Goal: Transaction & Acquisition: Obtain resource

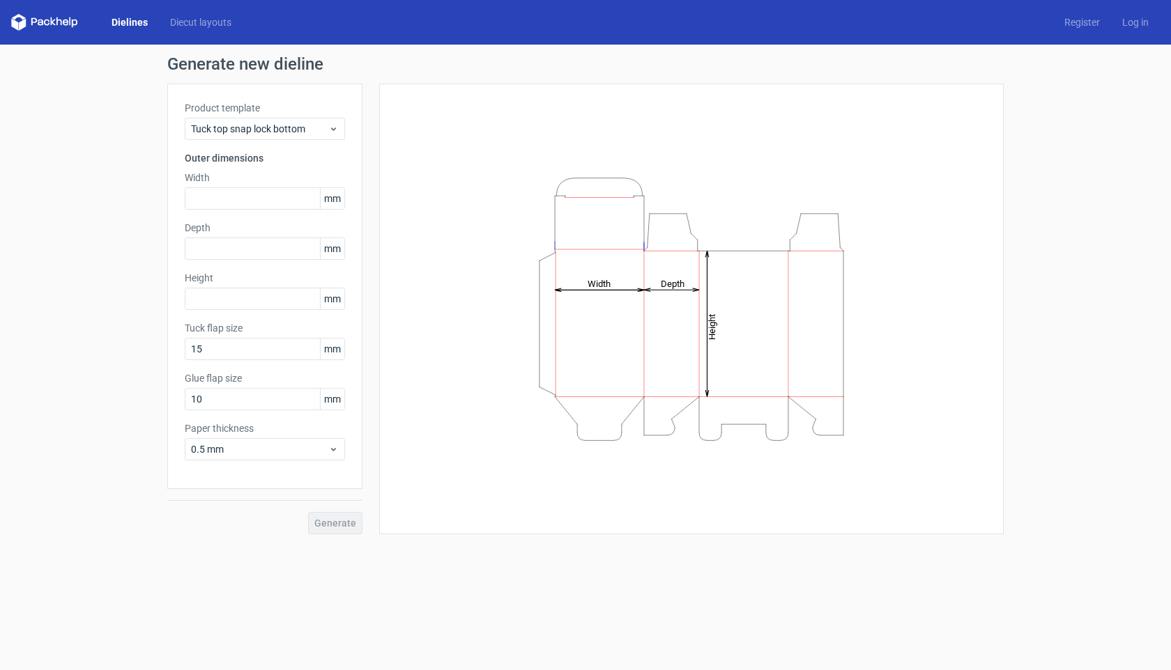
click at [141, 19] on link "Dielines" at bounding box center [129, 22] width 59 height 14
type input "15"
type input "10"
click at [322, 126] on span "Reverse tuck end" at bounding box center [259, 129] width 137 height 14
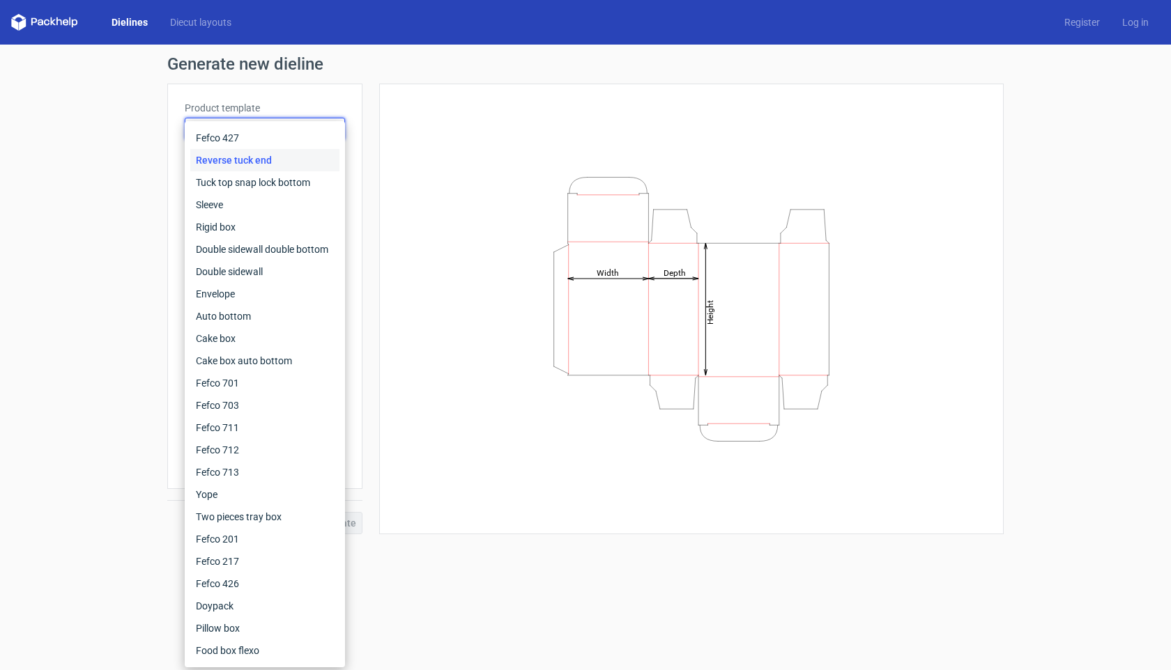
click at [322, 126] on div "Fefco 427 Reverse tuck end Tuck top snap lock bottom Sleeve Rigid box Double si…" at bounding box center [265, 394] width 160 height 546
click at [375, 222] on div "Height Depth Width" at bounding box center [682, 309] width 641 height 451
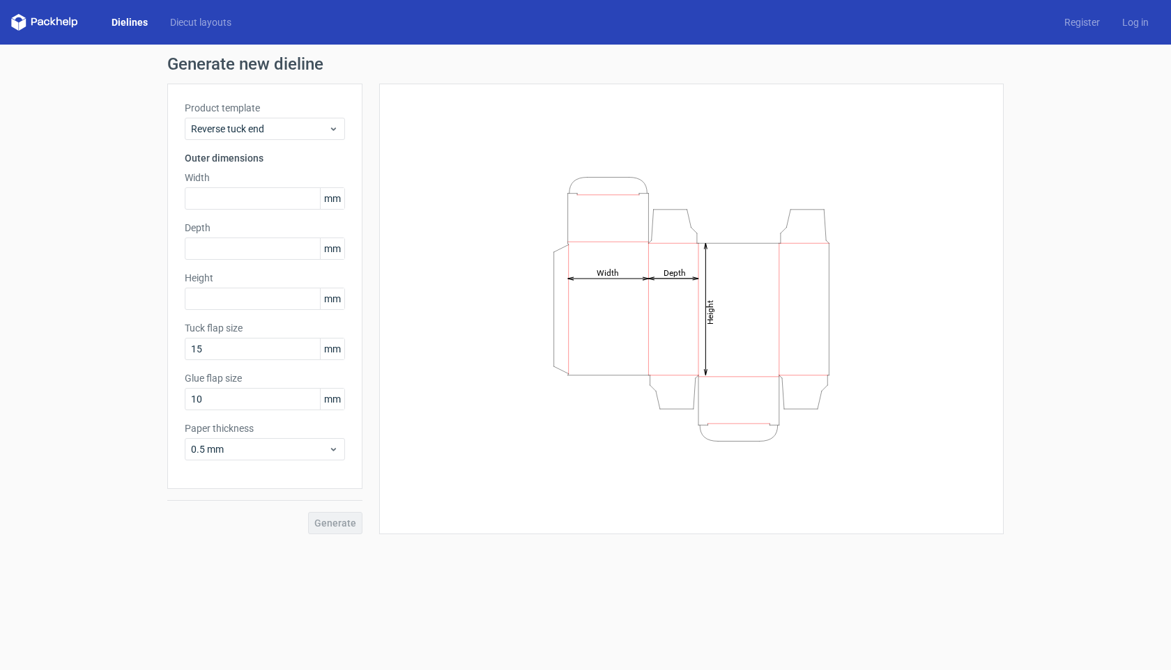
click at [328, 203] on span "mm" at bounding box center [332, 198] width 24 height 21
drag, startPoint x: 340, startPoint y: 200, endPoint x: 296, endPoint y: 200, distance: 43.9
click at [296, 200] on div "mm" at bounding box center [265, 198] width 160 height 22
click at [325, 451] on span "0.5 mm" at bounding box center [259, 449] width 137 height 14
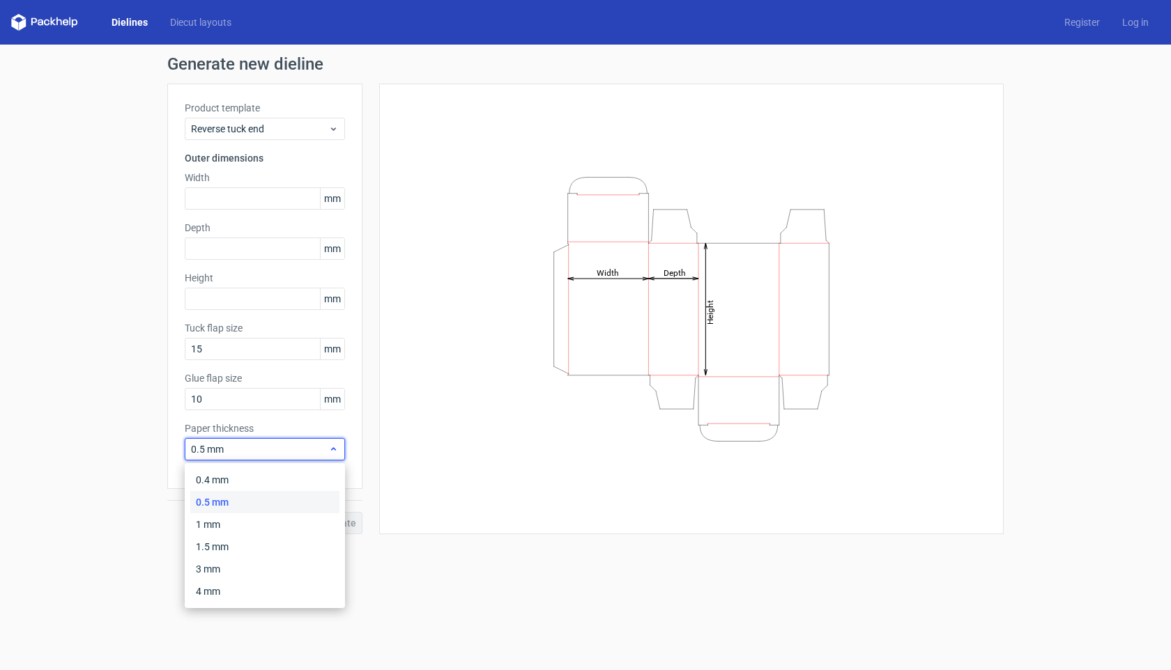
click at [325, 451] on span "0.5 mm" at bounding box center [259, 449] width 137 height 14
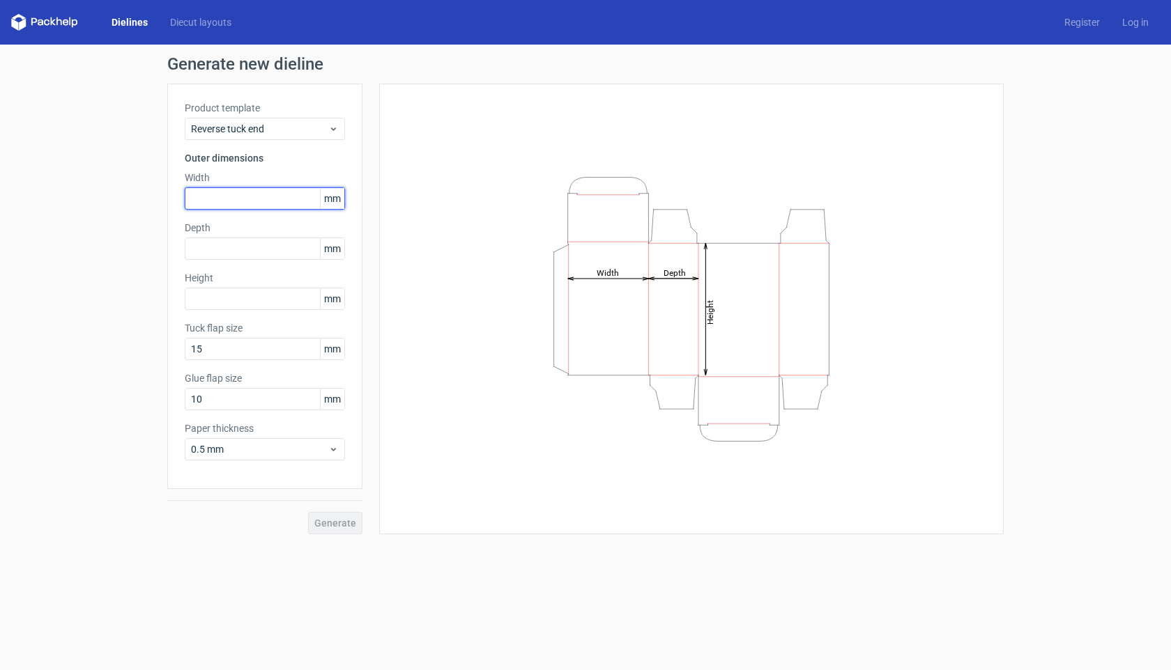
click at [266, 206] on input "text" at bounding box center [265, 198] width 160 height 22
click at [332, 203] on span "mm" at bounding box center [332, 198] width 24 height 21
click at [325, 128] on span "Reverse tuck end" at bounding box center [259, 129] width 137 height 14
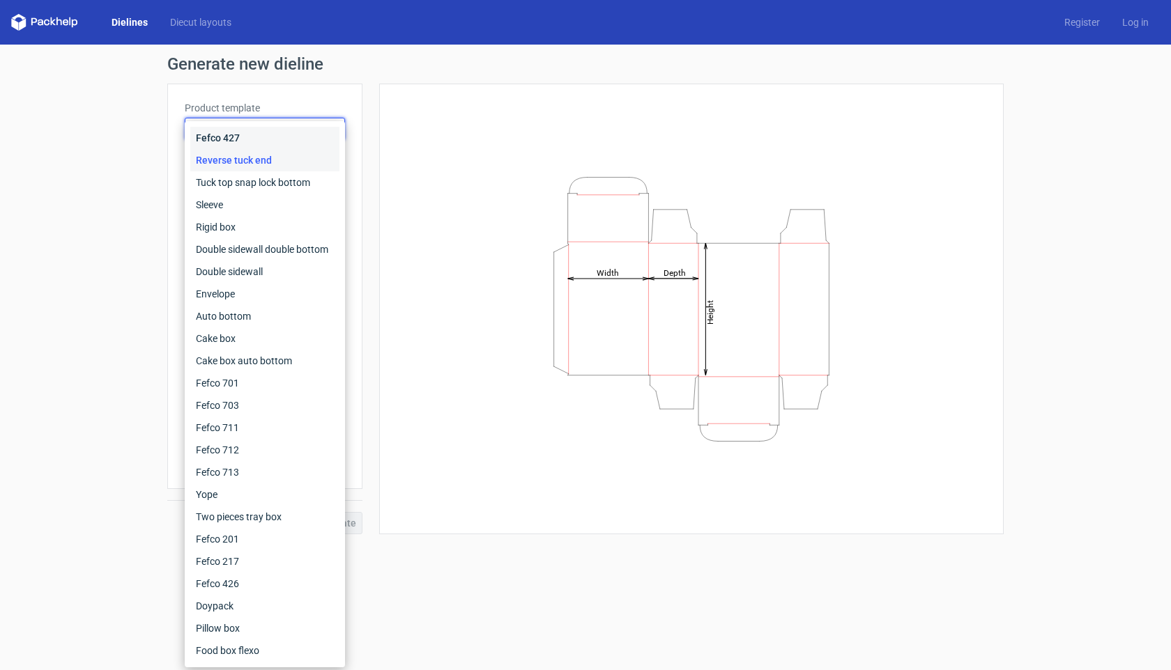
click at [325, 128] on div "Fefco 427" at bounding box center [264, 138] width 149 height 22
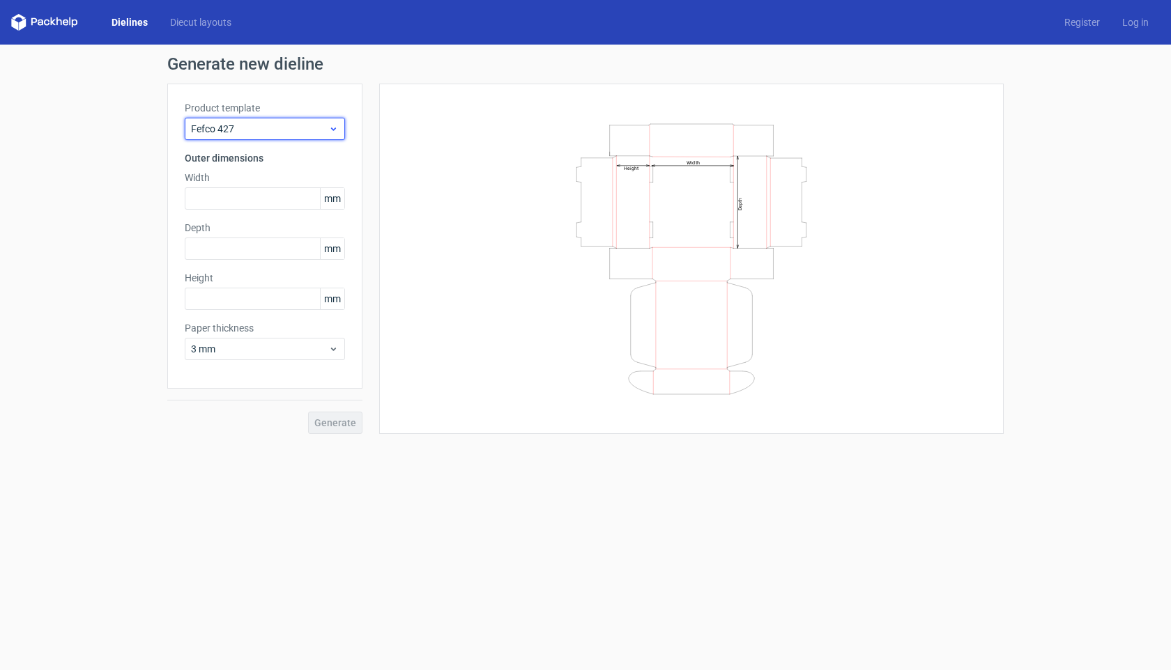
click at [281, 122] on span "Fefco 427" at bounding box center [259, 129] width 137 height 14
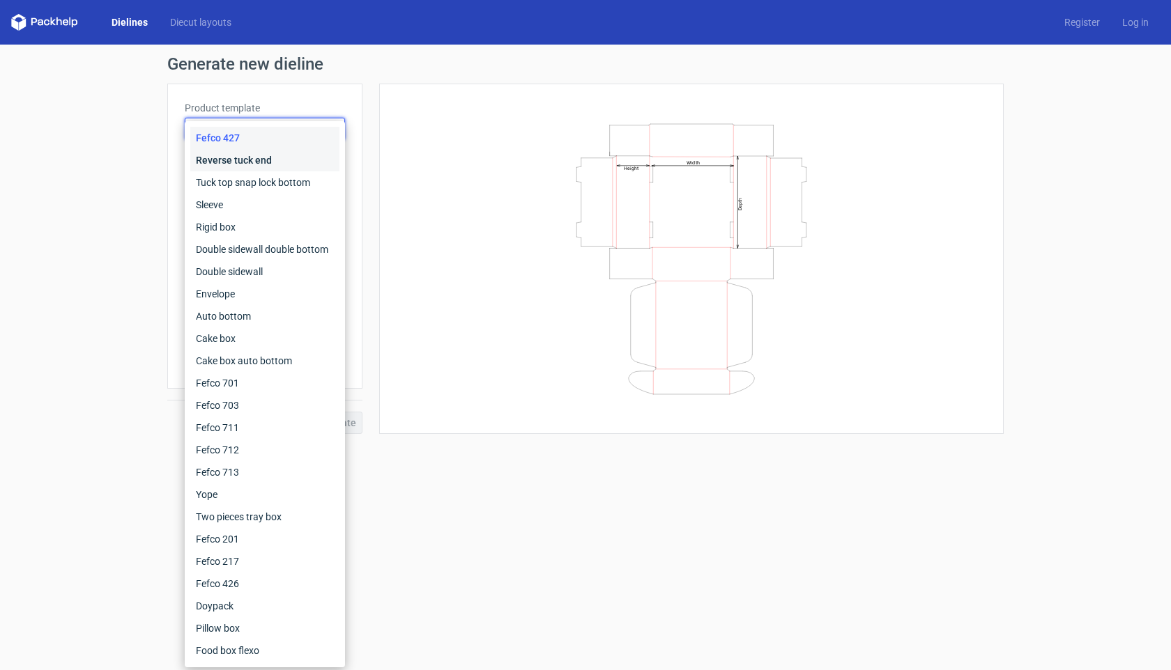
click at [284, 168] on div "Reverse tuck end" at bounding box center [264, 160] width 149 height 22
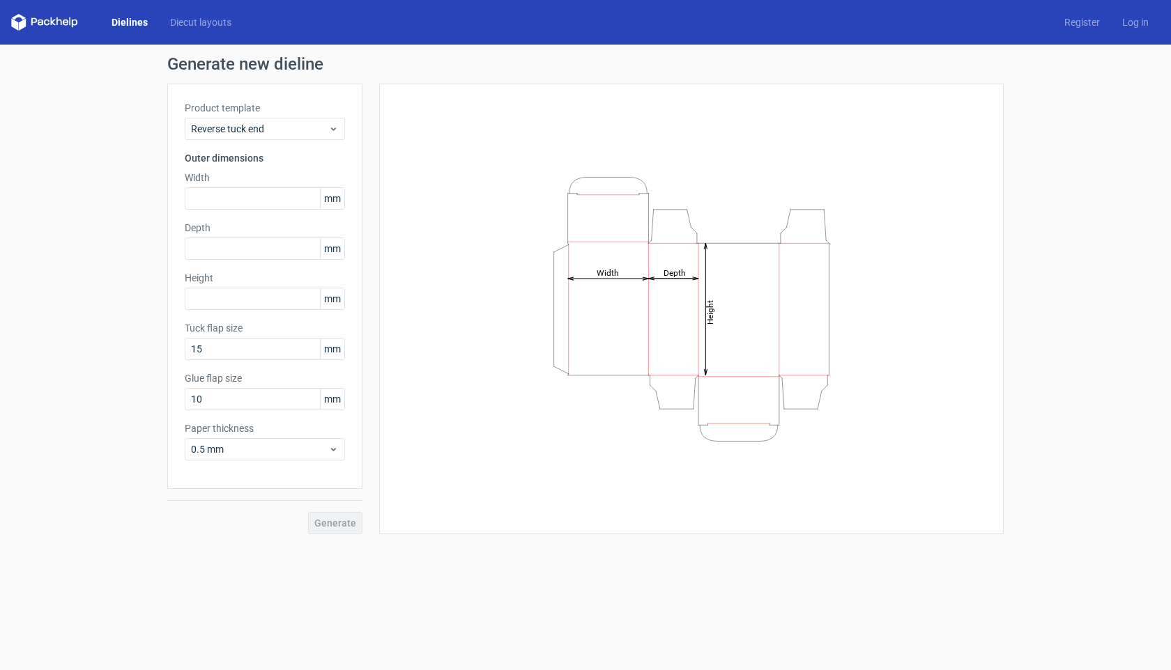
click at [288, 462] on div "Product template Reverse tuck end Outer dimensions Width mm Depth mm Height mm …" at bounding box center [264, 287] width 195 height 406
click at [285, 443] on span "0.5 mm" at bounding box center [259, 449] width 137 height 14
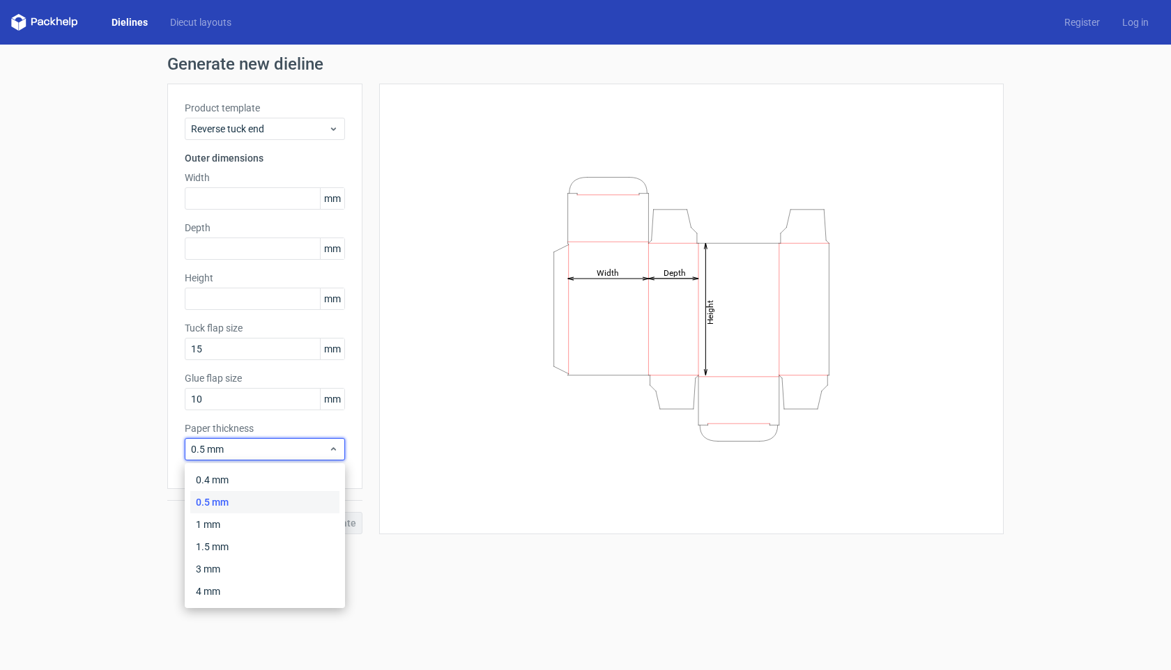
click at [424, 433] on div "Height Depth Width" at bounding box center [690, 309] width 589 height 416
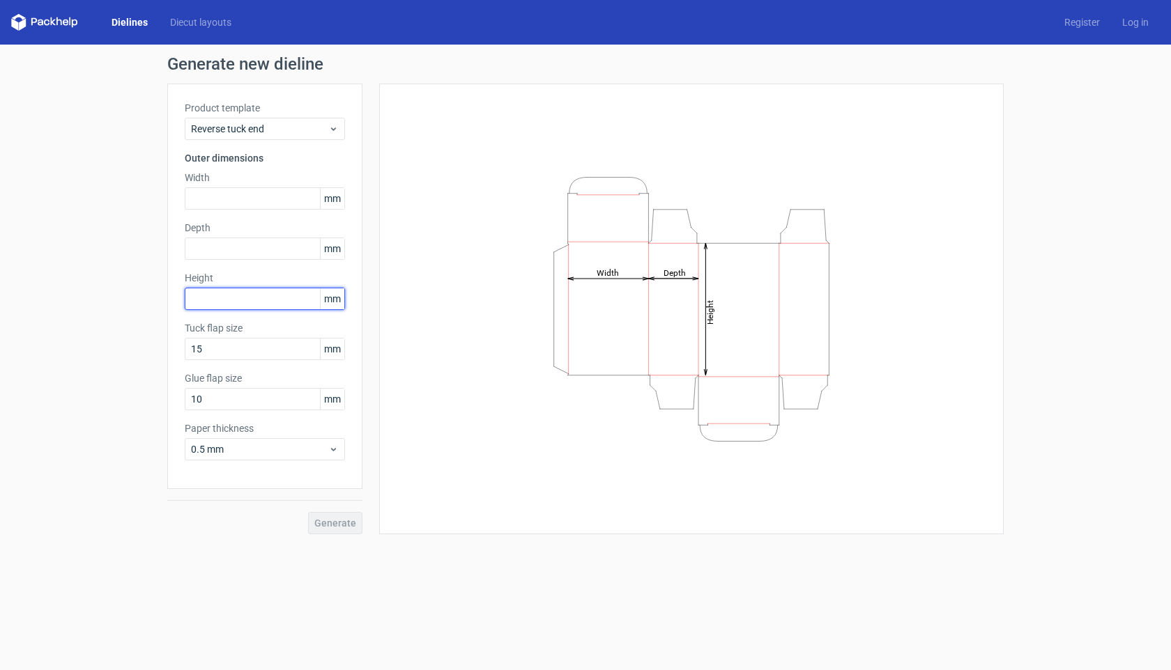
click at [238, 295] on input "text" at bounding box center [265, 299] width 160 height 22
paste input "3302"
click at [373, 340] on div "Height Depth Width" at bounding box center [682, 309] width 641 height 451
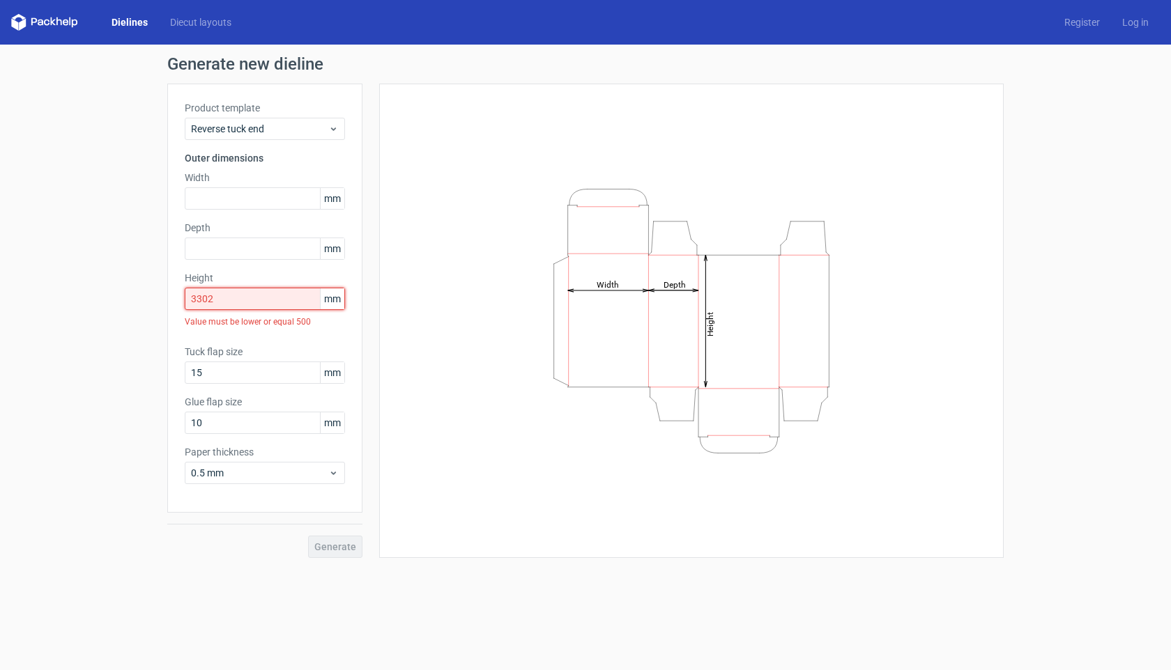
click at [278, 297] on input "3302" at bounding box center [265, 299] width 160 height 22
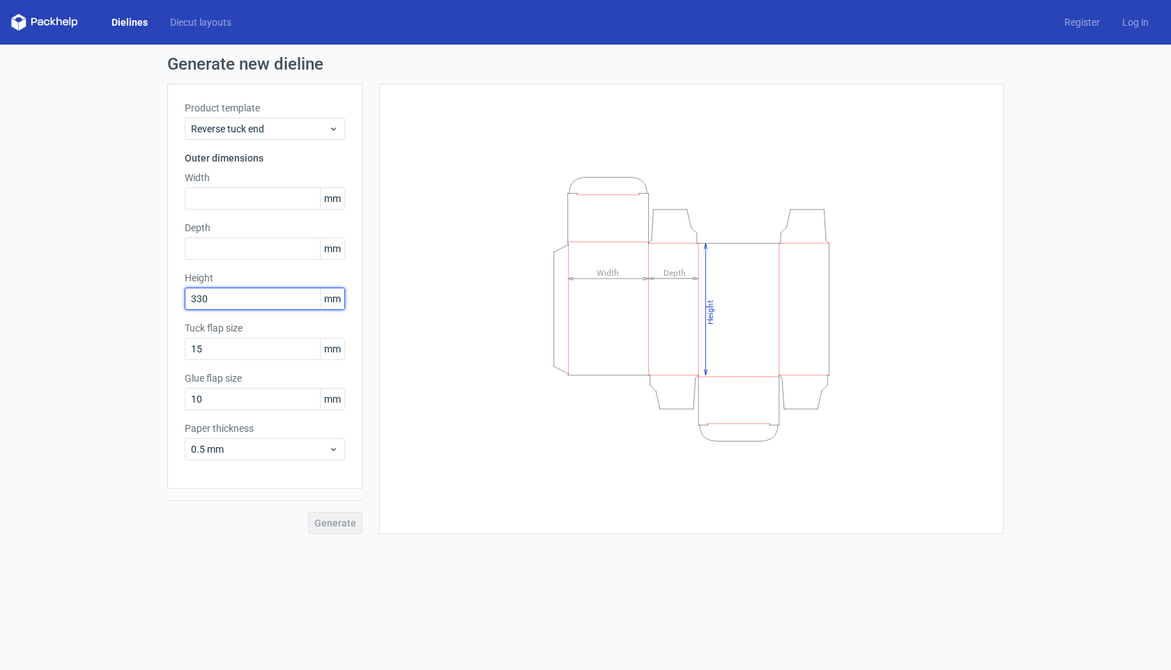
type input "330"
click at [93, 303] on div "Generate new dieline Product template Reverse tuck end Outer dimensions Width m…" at bounding box center [585, 295] width 1171 height 501
click at [223, 200] on input "text" at bounding box center [265, 198] width 160 height 22
paste input "127"
type input "127"
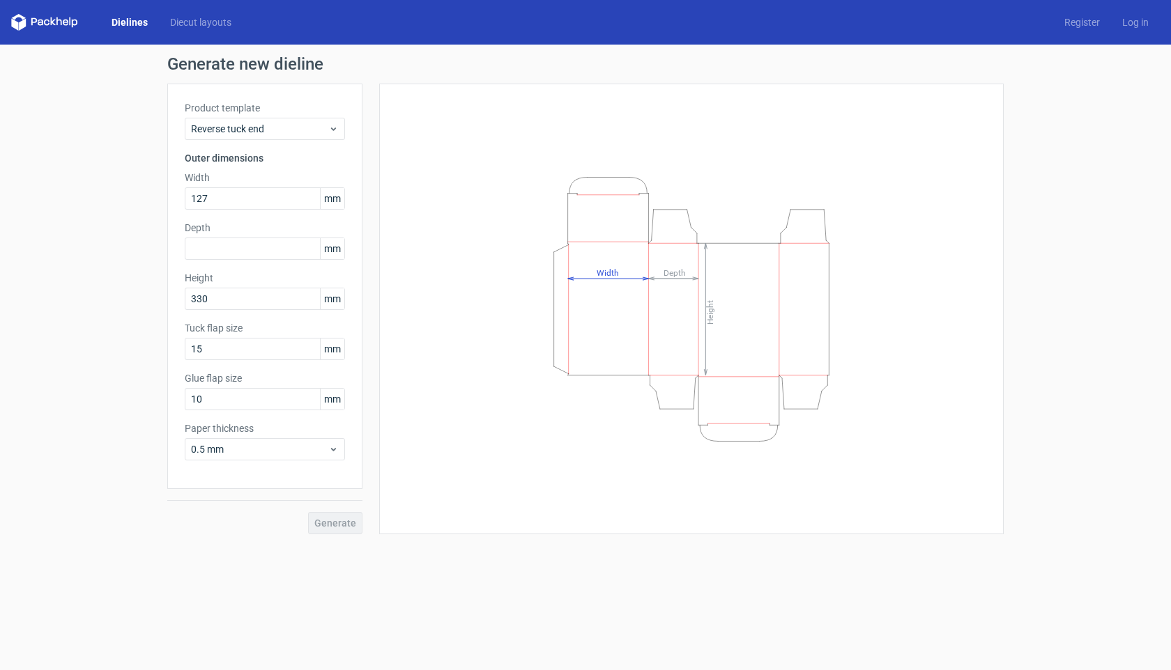
click at [121, 197] on div "Generate new dieline Product template Reverse tuck end Outer dimensions Width 1…" at bounding box center [585, 295] width 1171 height 501
click at [254, 245] on input "text" at bounding box center [265, 249] width 160 height 22
paste input "635"
type input "63"
click at [56, 242] on div "Generate new dieline Product template Reverse tuck end Outer dimensions Width 1…" at bounding box center [585, 295] width 1171 height 501
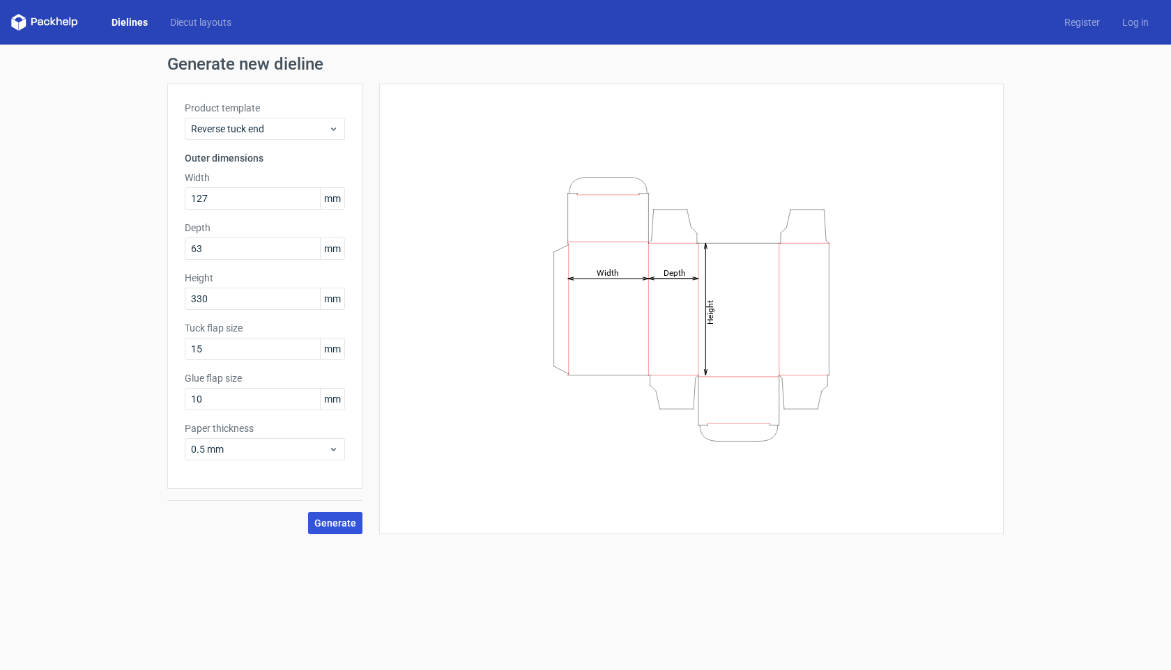
click at [350, 522] on span "Generate" at bounding box center [335, 523] width 42 height 10
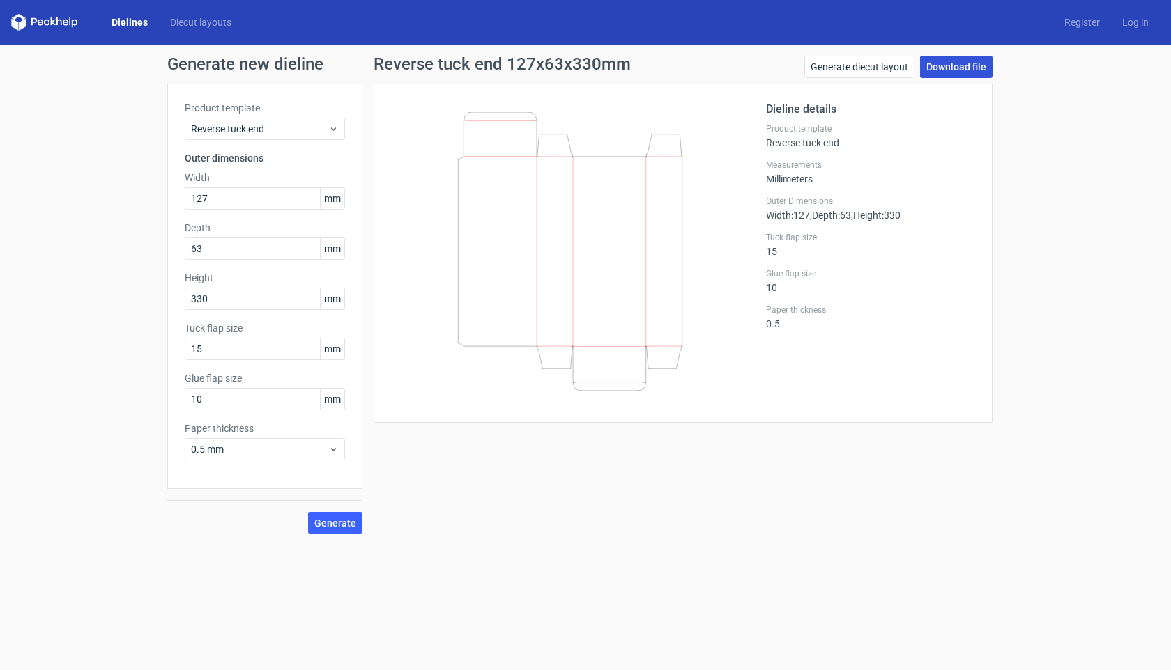
click at [954, 62] on link "Download file" at bounding box center [956, 67] width 72 height 22
